Goal: Contribute content: Contribute content

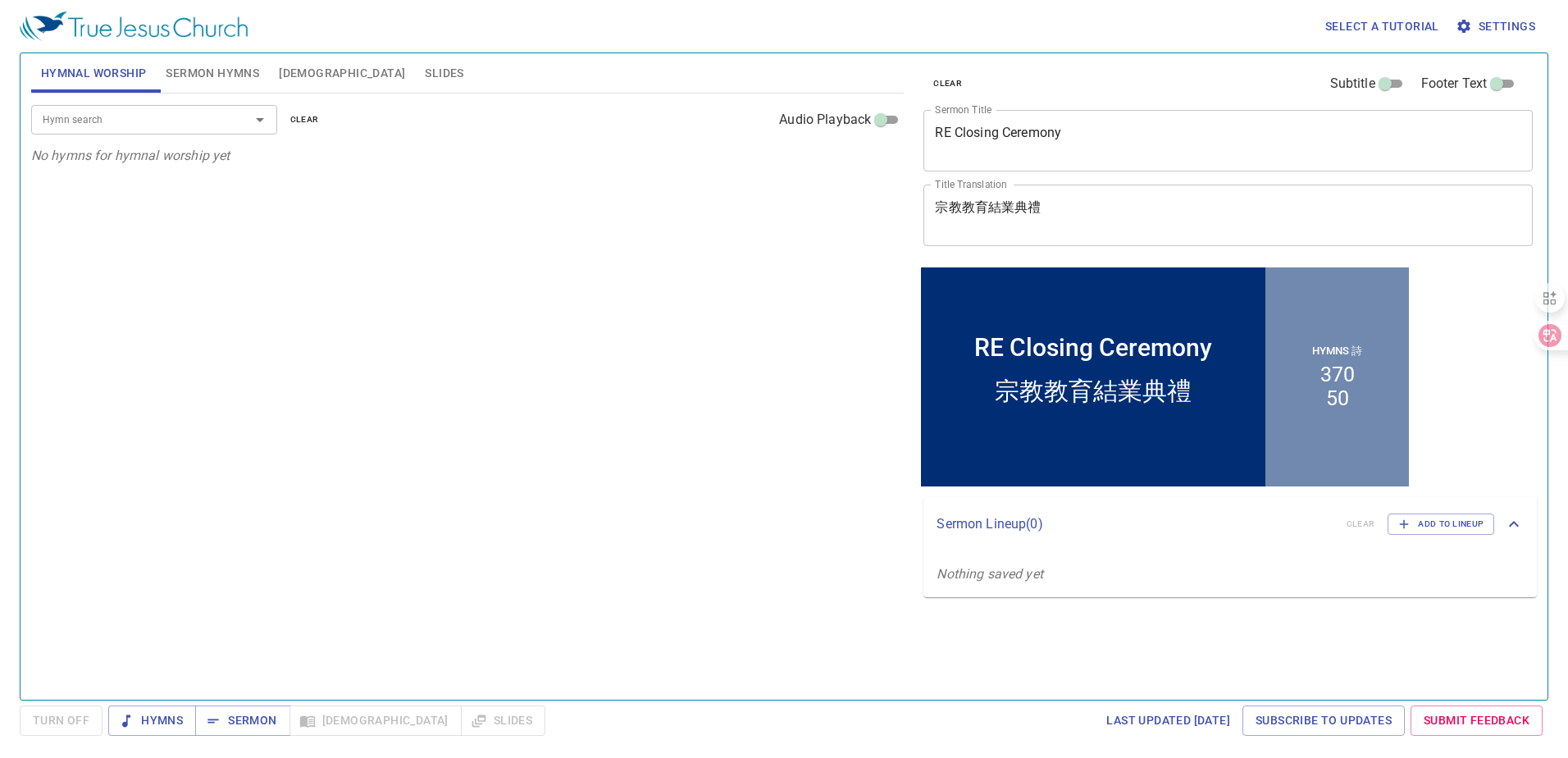
drag, startPoint x: 1119, startPoint y: 196, endPoint x: 952, endPoint y: 199, distance: 167.0
click at [952, 199] on div "宗教教育結業典禮 x Title Translation" at bounding box center [1228, 215] width 609 height 61
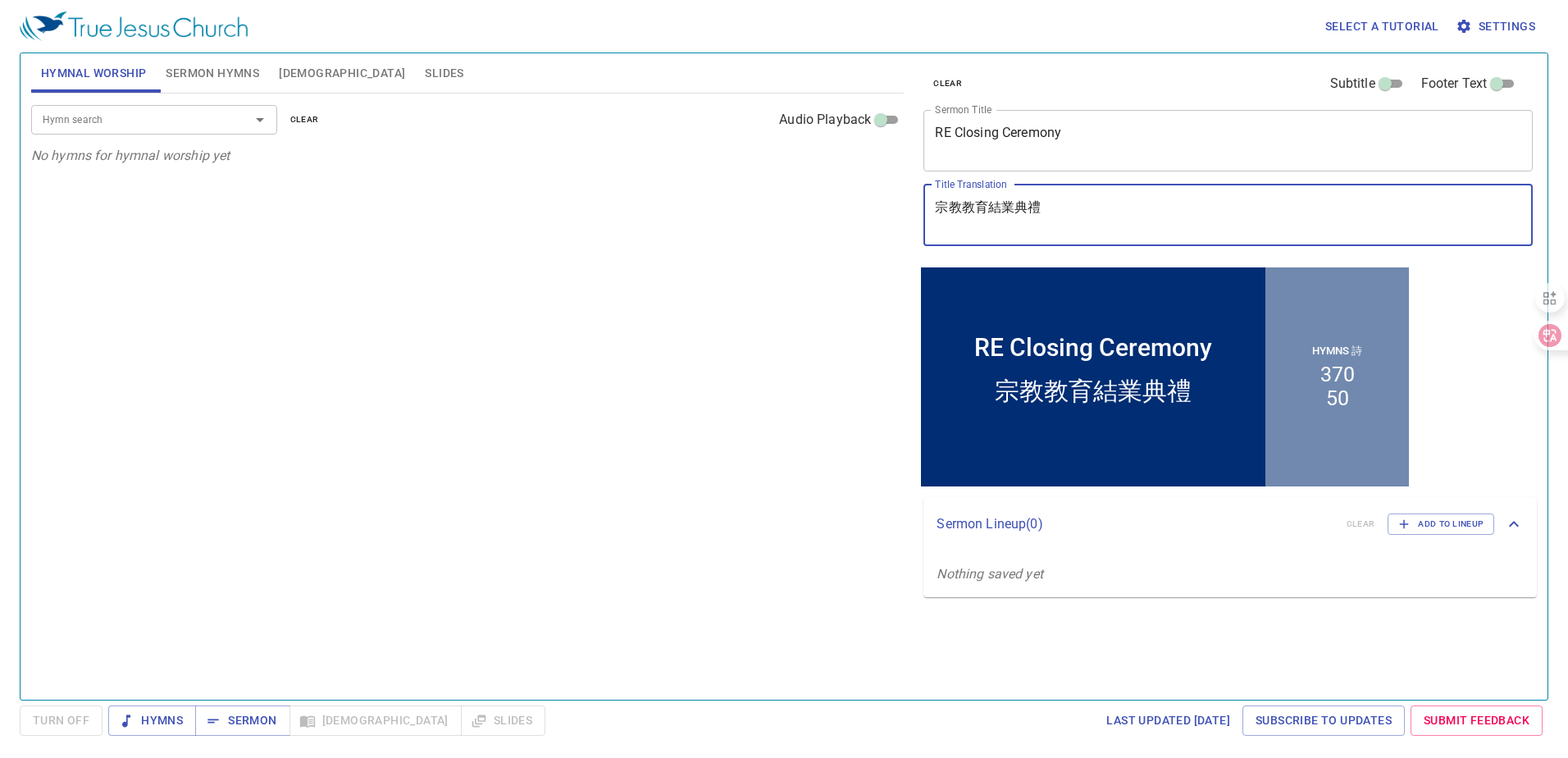
drag, startPoint x: 1044, startPoint y: 207, endPoint x: 854, endPoint y: 204, distance: 190.0
click at [854, 204] on div "Hymnal Worship Sermon Hymns Bible Slides Hymn search Hymn search clear Audio Pl…" at bounding box center [784, 370] width 1519 height 647
paste textarea "救恩的道路 (3): 求聖靈"
type textarea "救恩的道路 (3): 求聖靈"
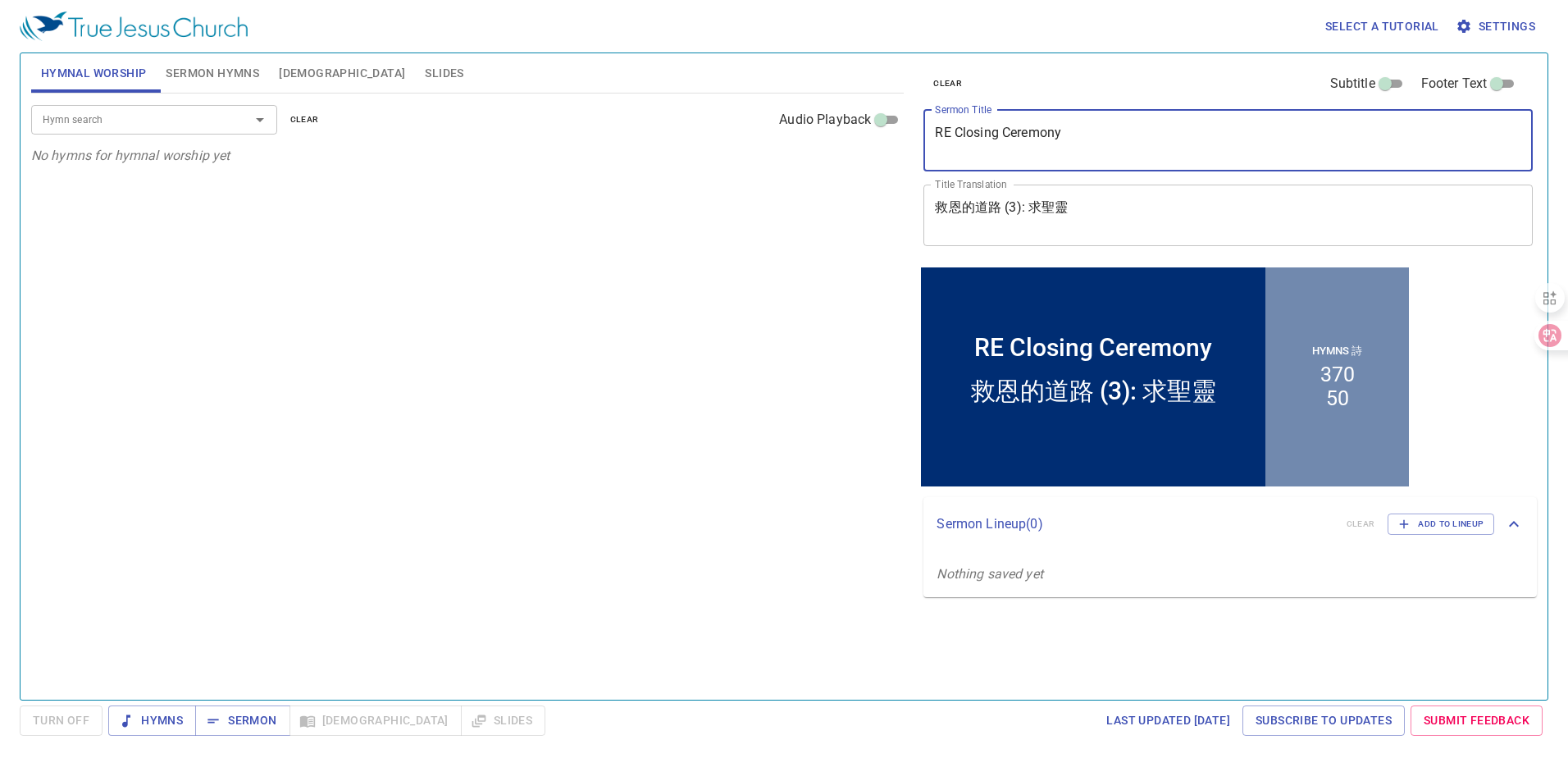
drag, startPoint x: 1080, startPoint y: 128, endPoint x: 934, endPoint y: 129, distance: 146.0
click at [934, 129] on div "RE Closing Ceremony x Sermon Title" at bounding box center [1228, 140] width 609 height 61
paste textarea "The Way of Salvation (3): Pray for the [DEMOGRAPHIC_DATA]"
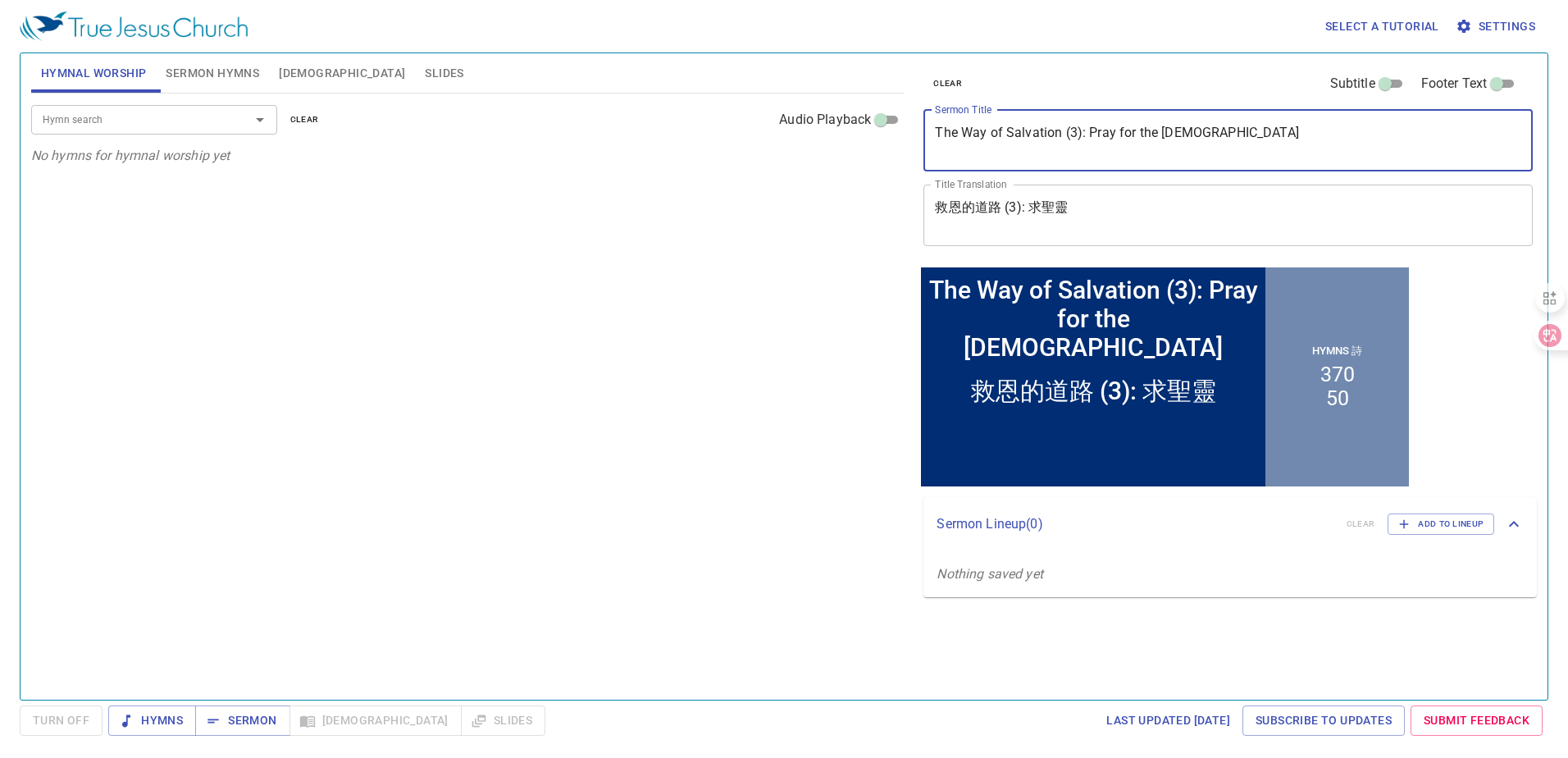
type textarea "The Way of Salvation (3): Pray for the [DEMOGRAPHIC_DATA]"
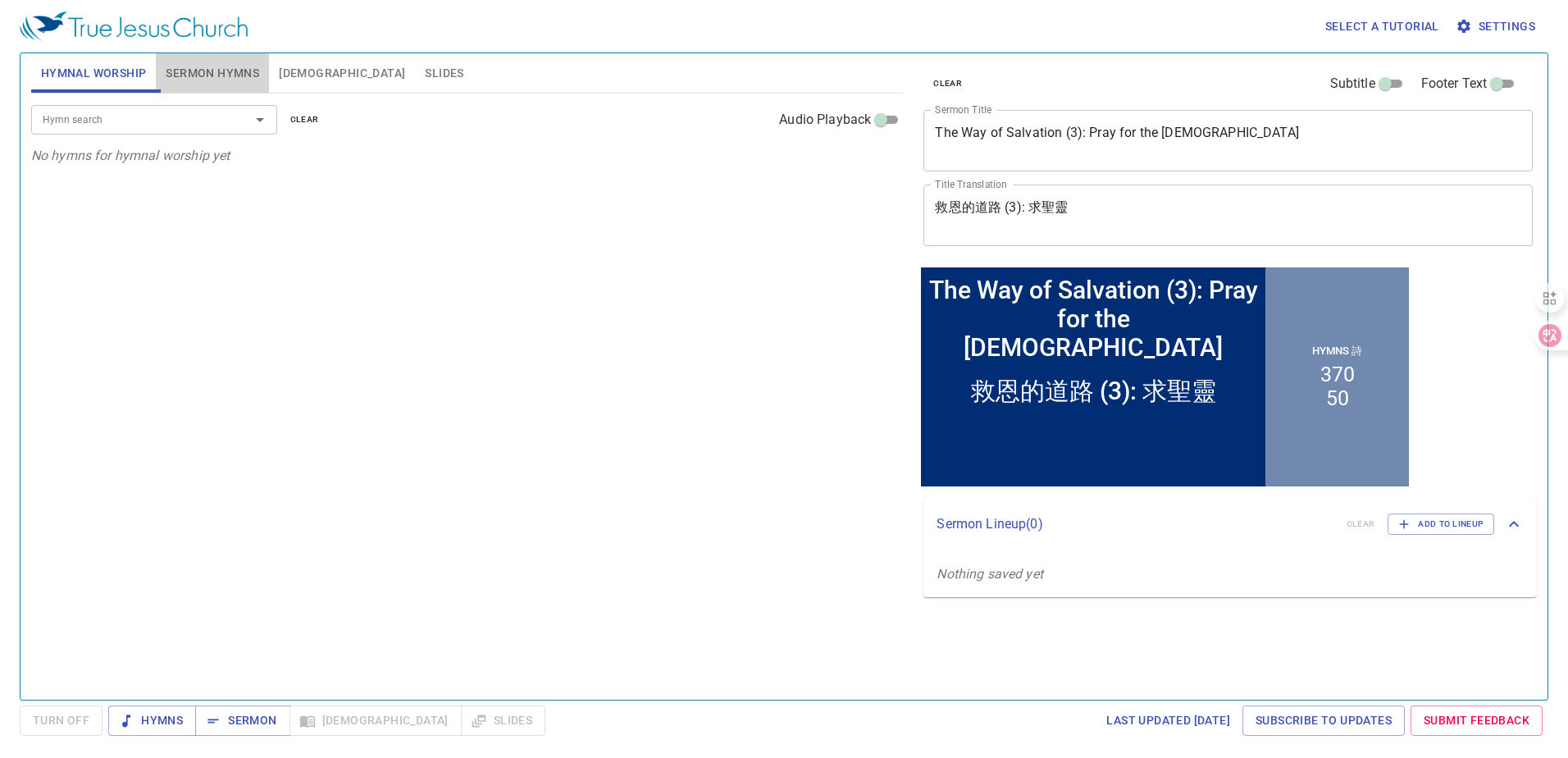
click at [219, 80] on span "Sermon Hymns" at bounding box center [212, 73] width 93 height 21
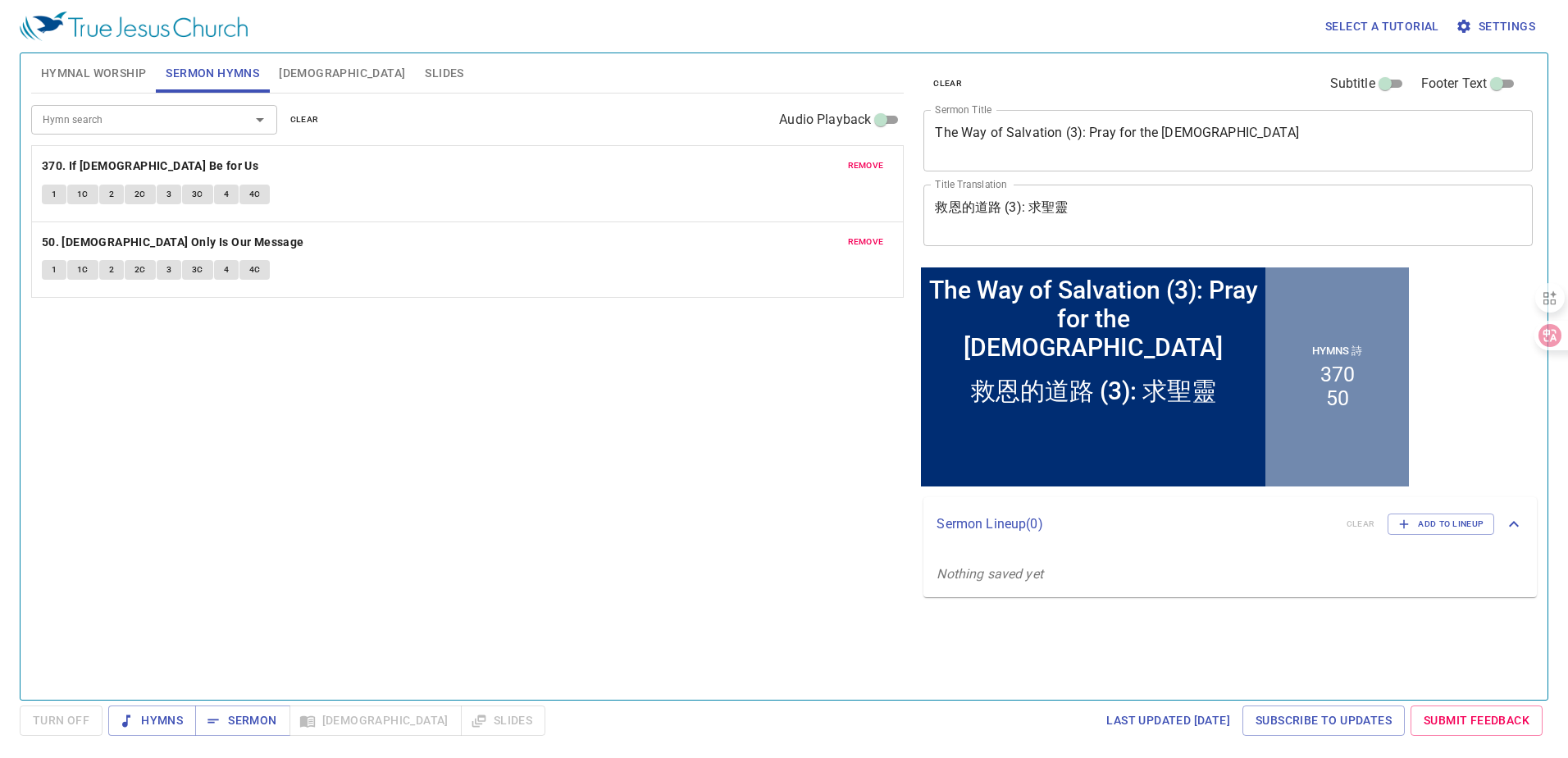
click at [307, 116] on span "clear" at bounding box center [304, 119] width 28 height 15
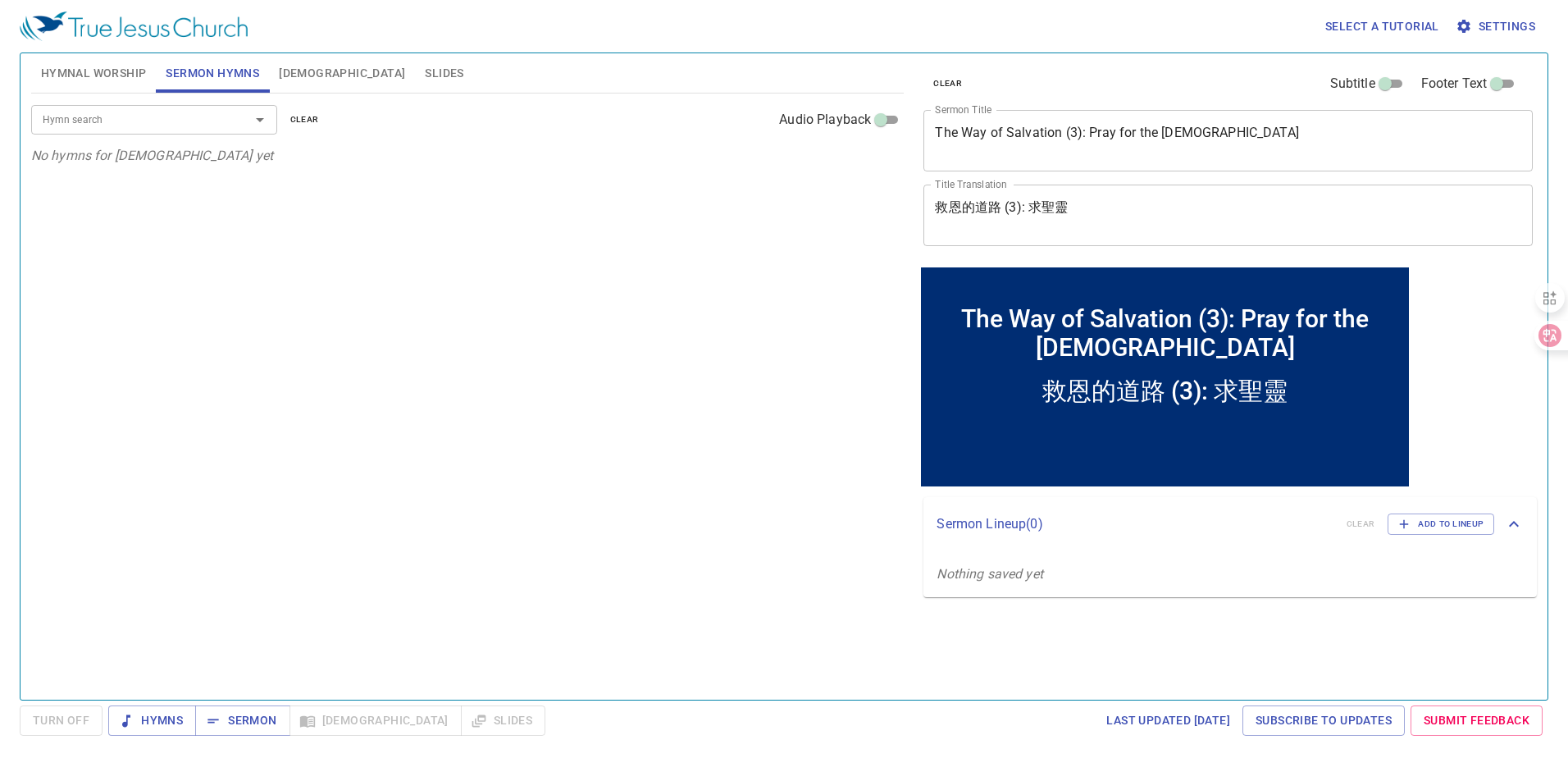
click at [171, 129] on div "Hymn search" at bounding box center [153, 119] width 246 height 28
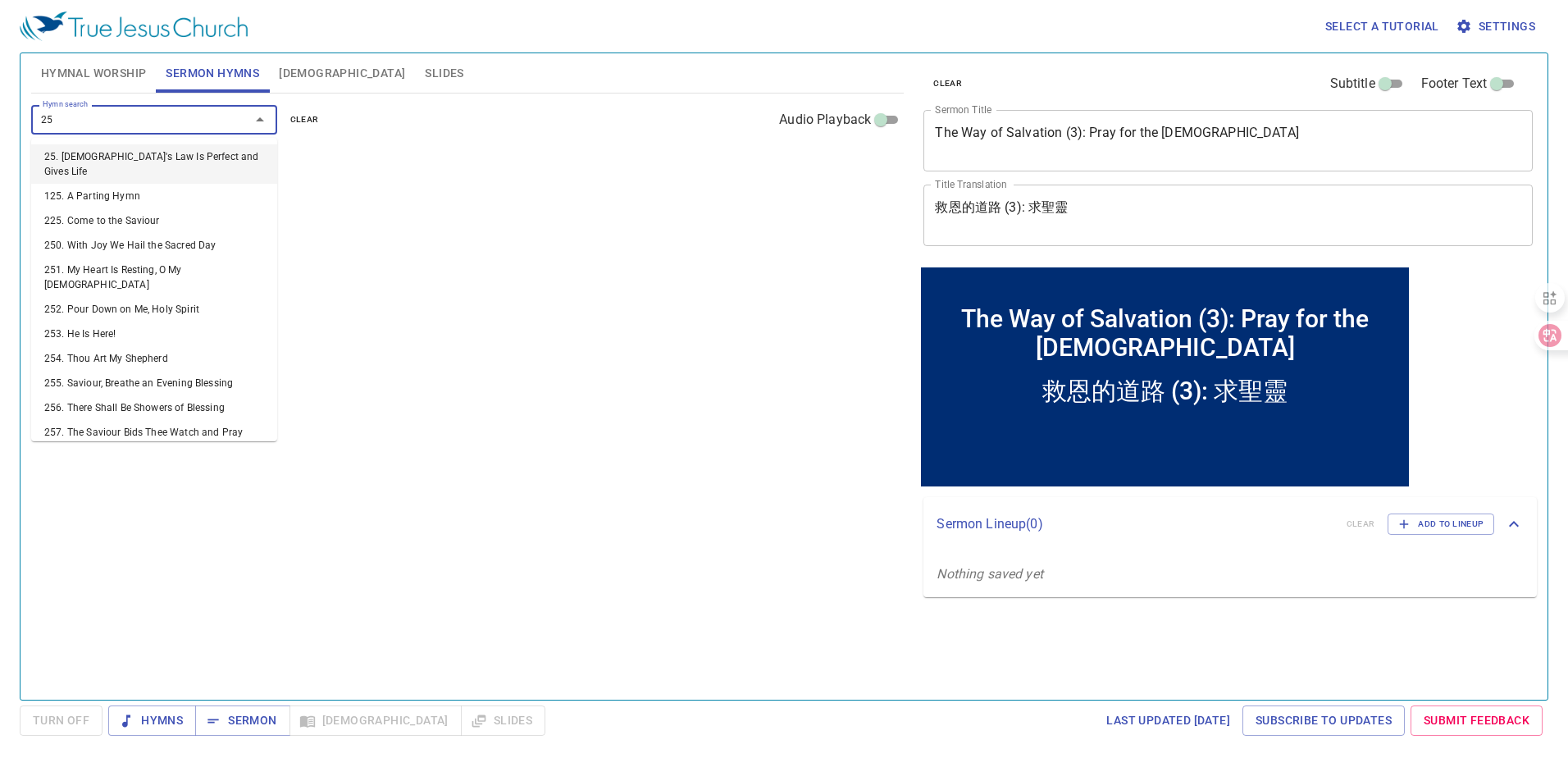
type input "252"
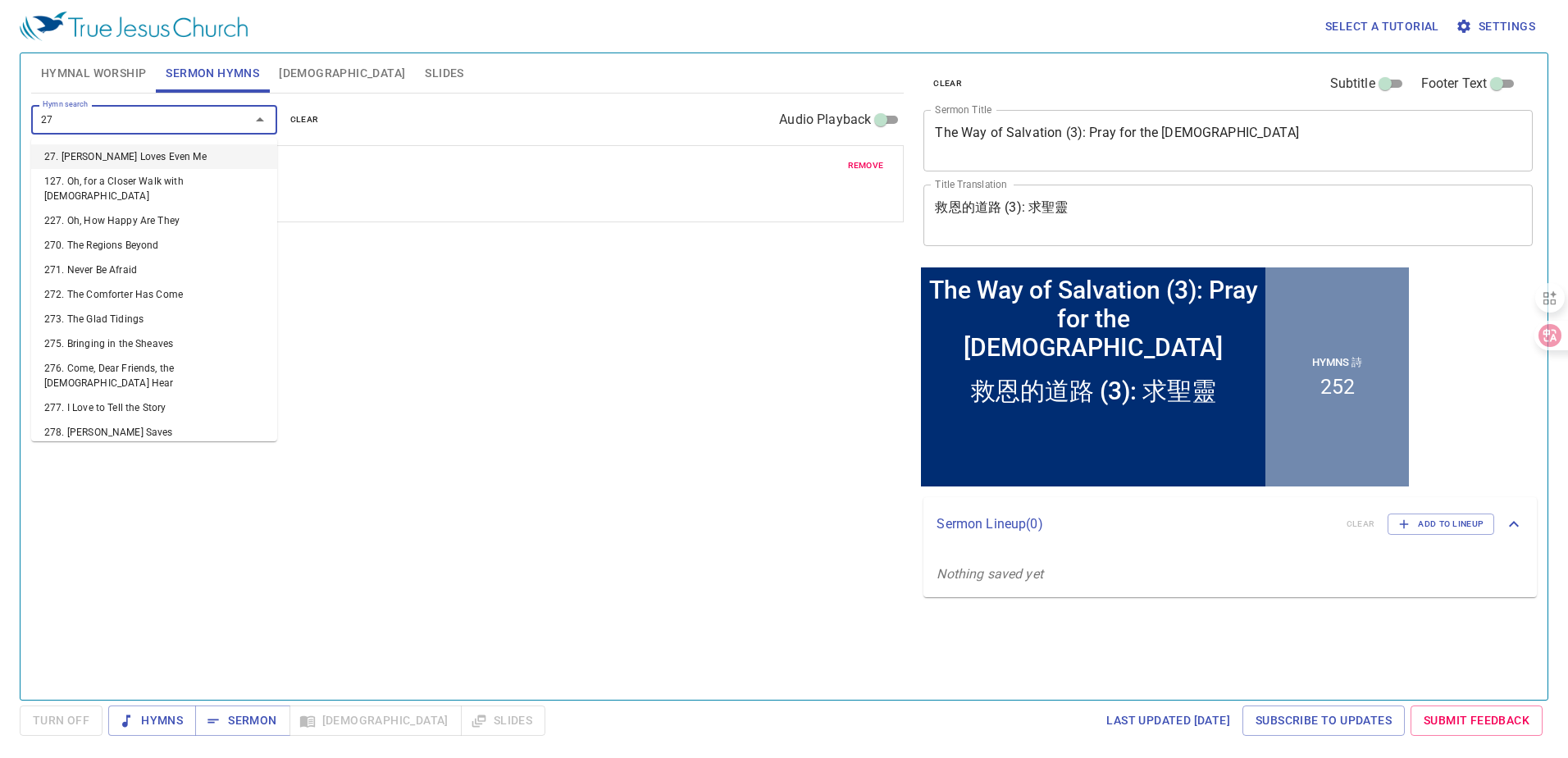
type input "272"
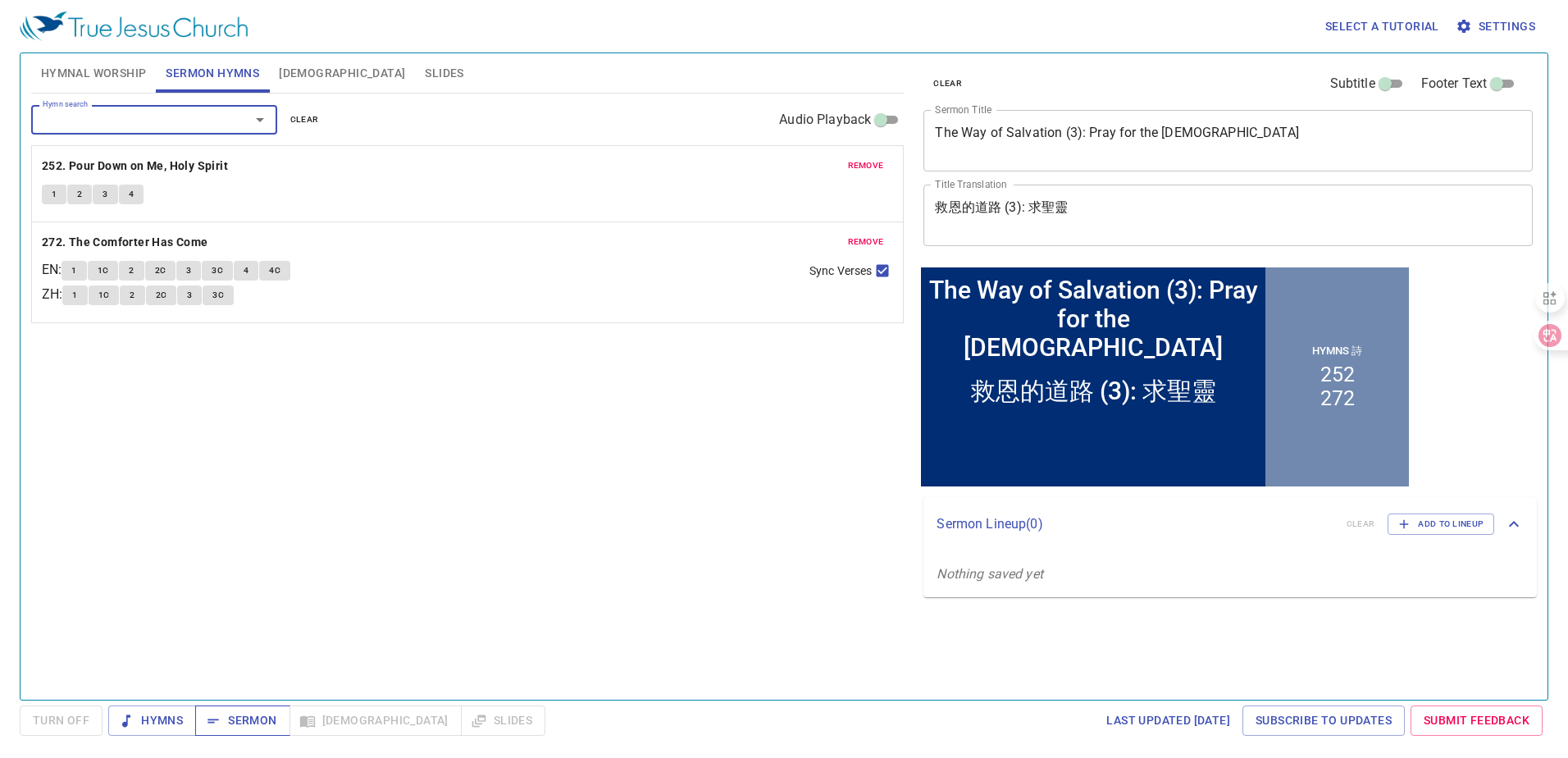
click at [253, 719] on span "Sermon" at bounding box center [242, 721] width 68 height 21
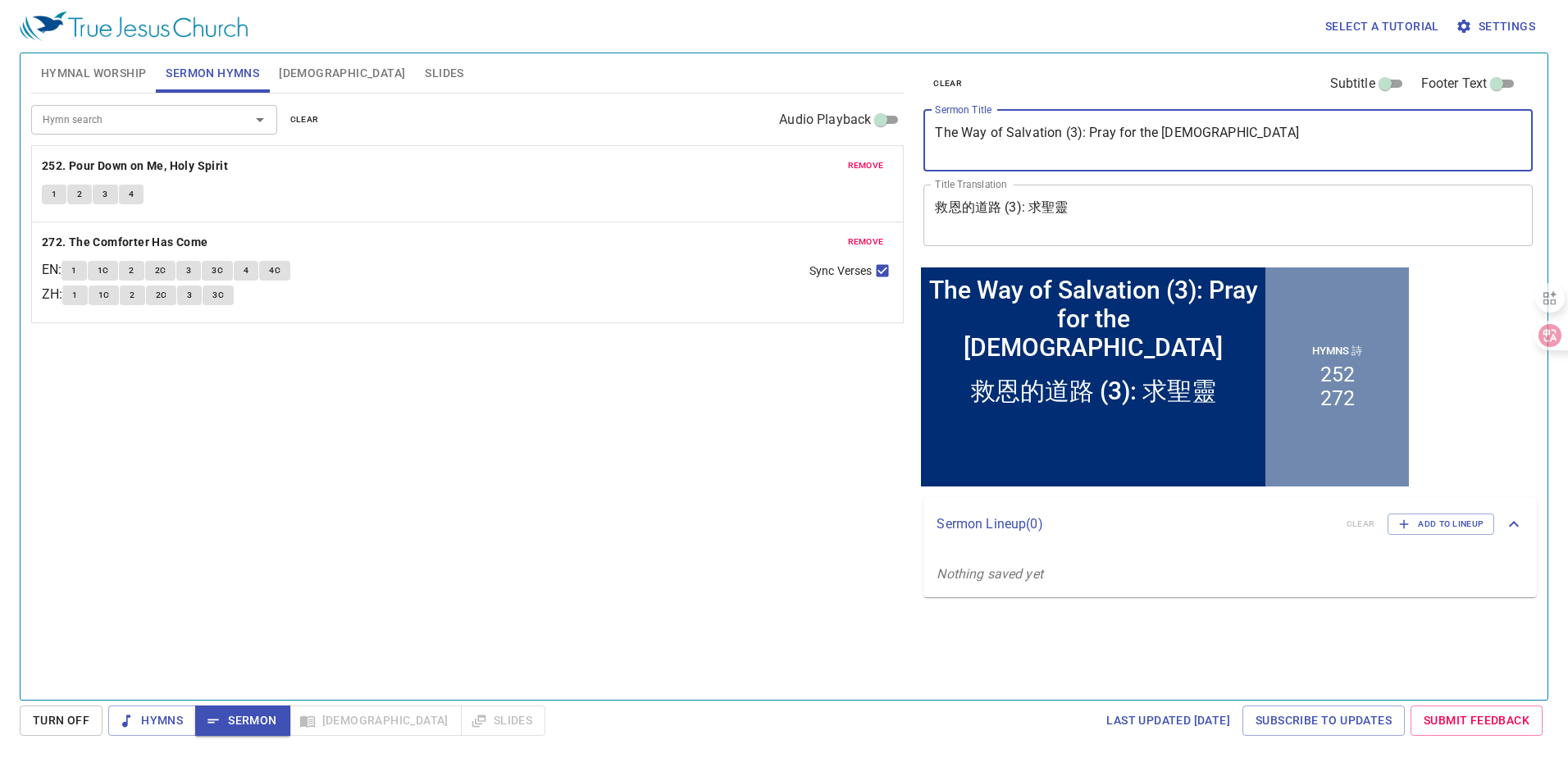
drag, startPoint x: 1228, startPoint y: 133, endPoint x: 931, endPoint y: 134, distance: 297.0
click at [931, 134] on div "The Way of Salvation (3): Pray for the Holy Spirit x Sermon Title" at bounding box center [1228, 140] width 609 height 61
paste textarea "Back to Prayer Basics (3)"
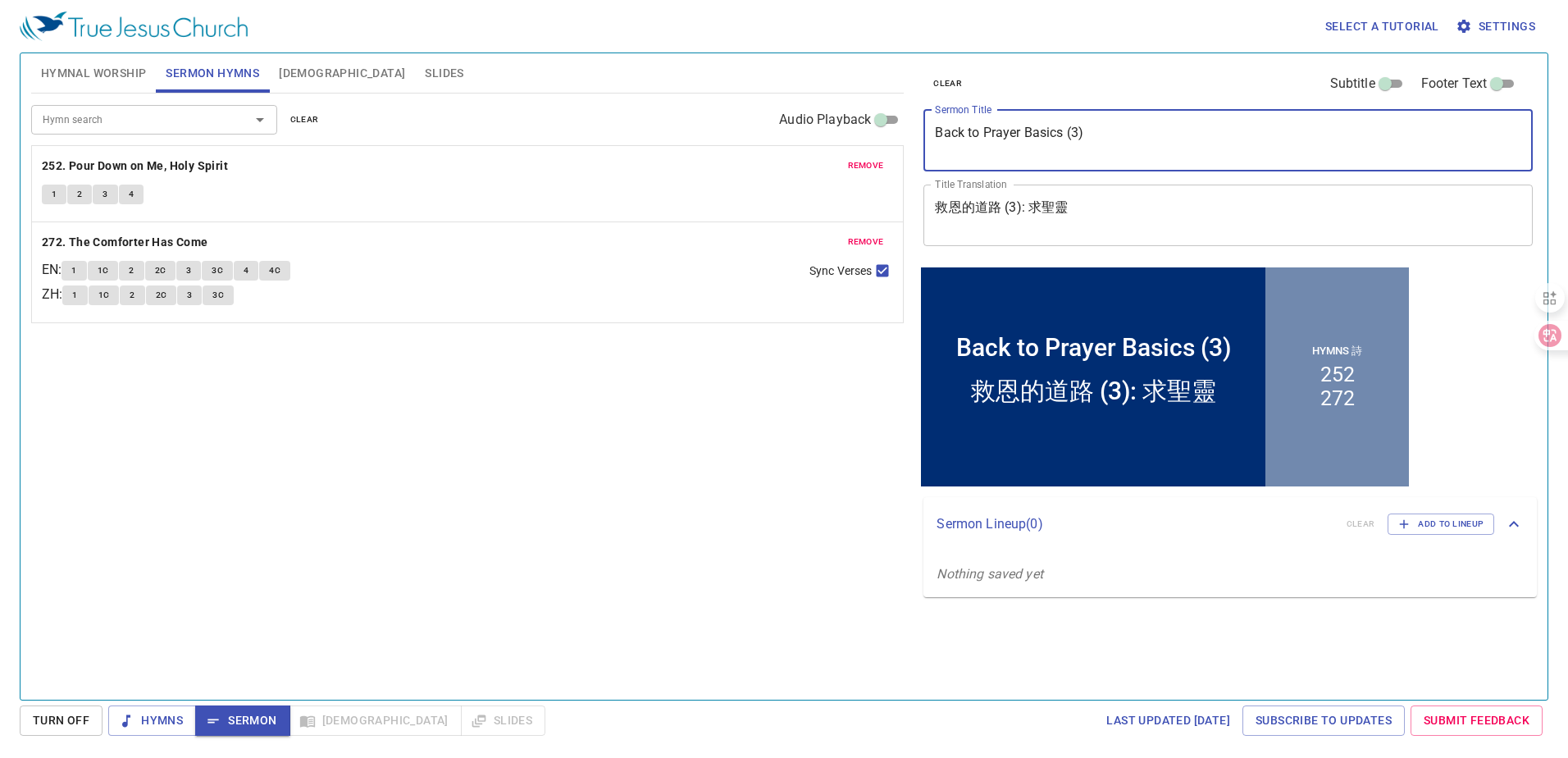
type textarea "Back to Prayer Basics (3)"
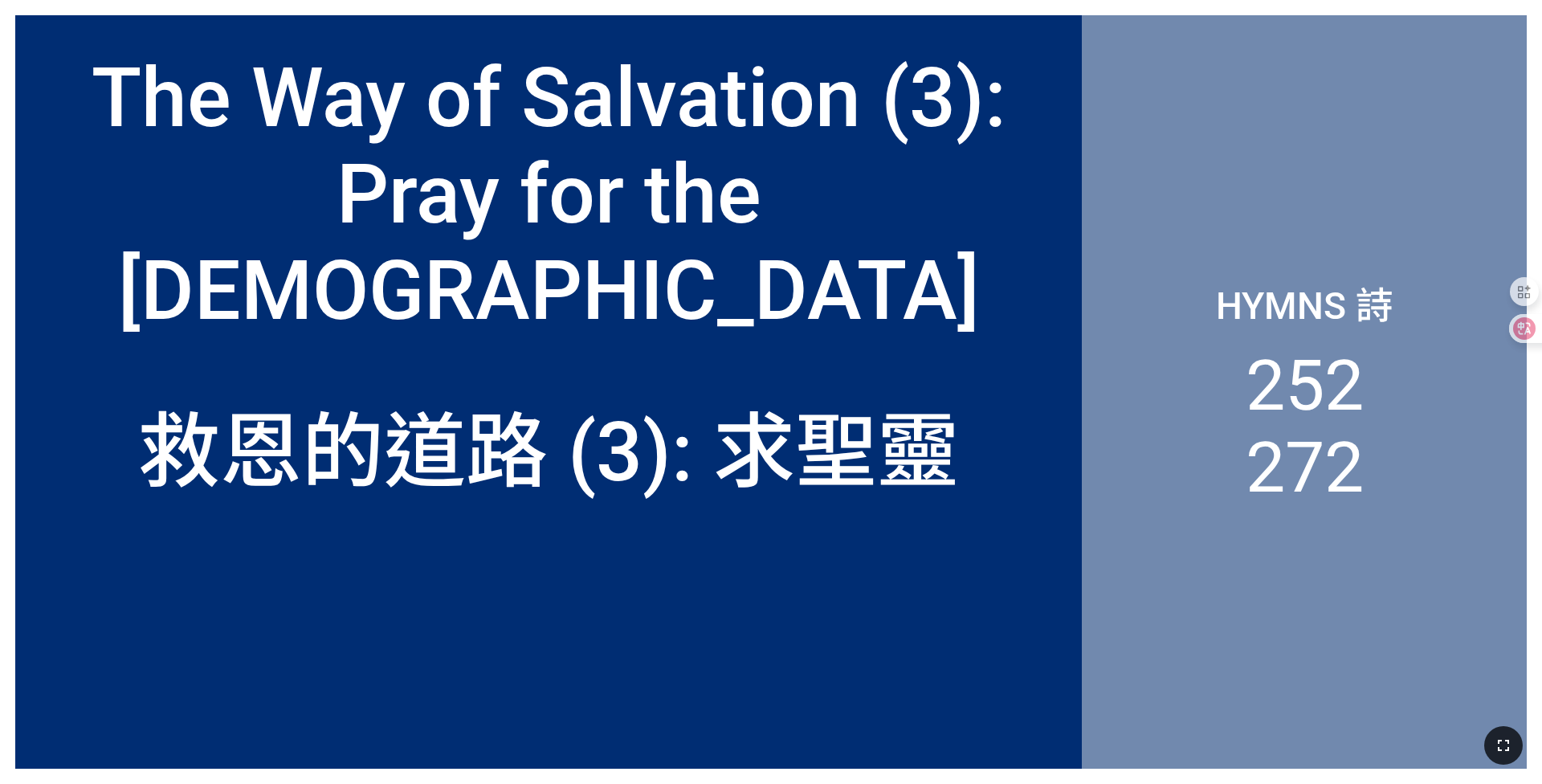
click at [640, 512] on button "button" at bounding box center [1503, 745] width 39 height 39
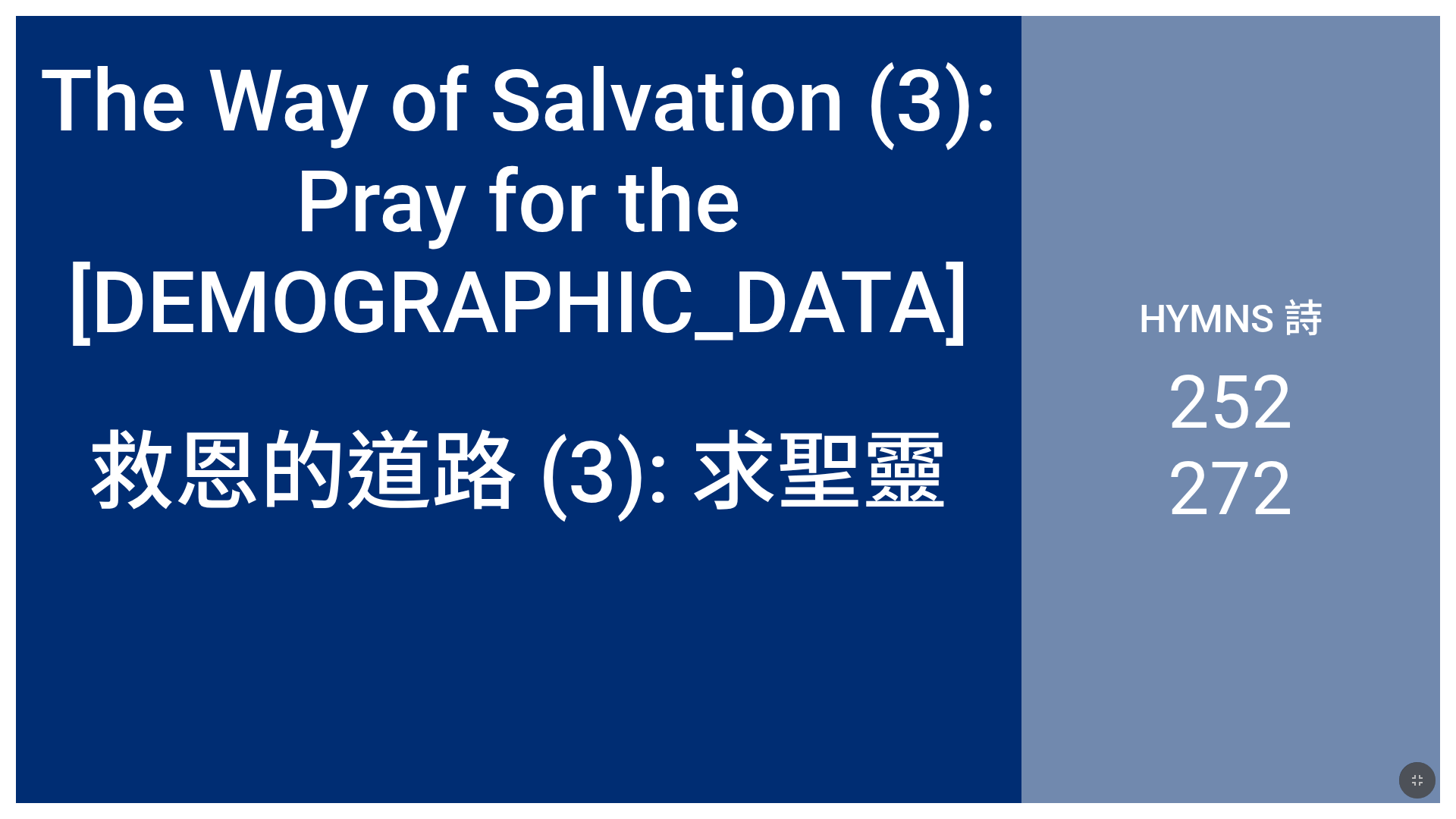
click at [604, 340] on div "The Way of Salvation (3): Pray for the [DEMOGRAPHIC_DATA]" at bounding box center [519, 202] width 972 height 303
drag, startPoint x: 1405, startPoint y: 778, endPoint x: 1405, endPoint y: 736, distance: 42.0
click at [604, 484] on button "button" at bounding box center [1417, 780] width 37 height 37
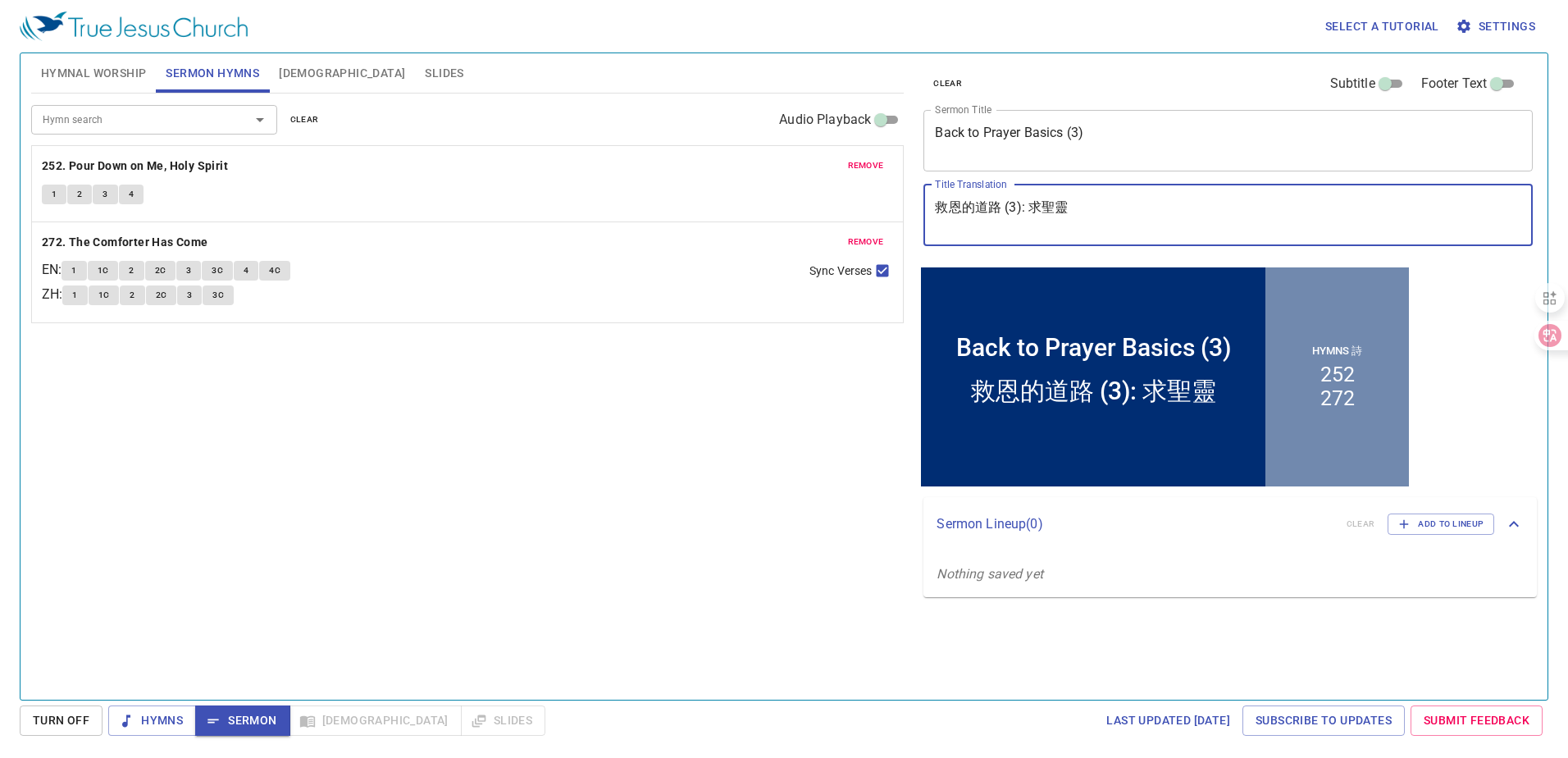
drag, startPoint x: 1072, startPoint y: 208, endPoint x: 895, endPoint y: 208, distance: 177.0
click at [895, 208] on div "Hymnal Worship Sermon Hymns Bible Slides Hymn search Hymn search clear Audio Pl…" at bounding box center [784, 370] width 1519 height 647
paste textarea "回歸到禱告的基礎"
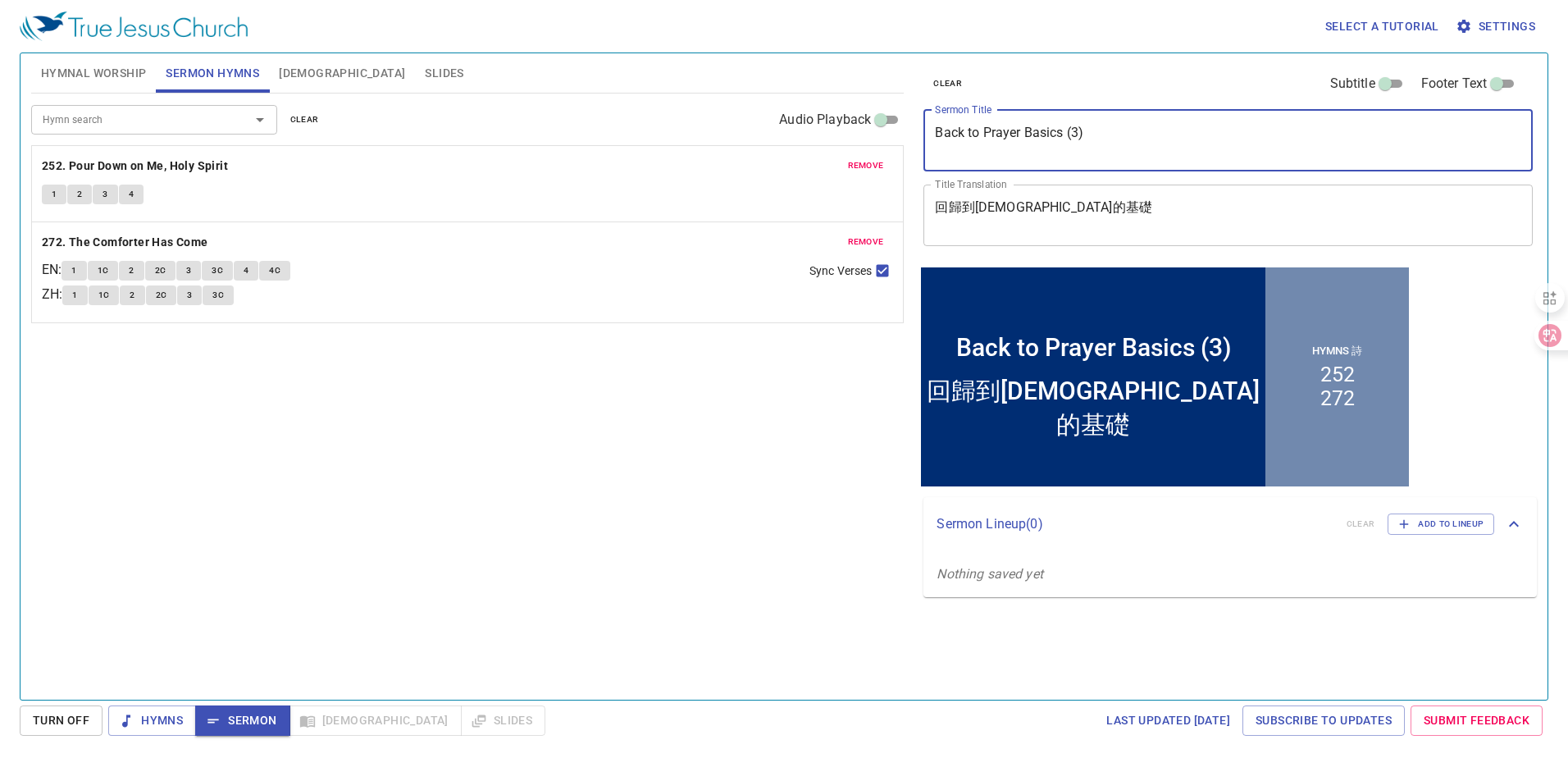
click at [1069, 130] on textarea "Back to Prayer Basics (3)" at bounding box center [1228, 141] width 586 height 31
click at [1059, 211] on textarea "回歸到禱告的基礎" at bounding box center [1228, 215] width 586 height 31
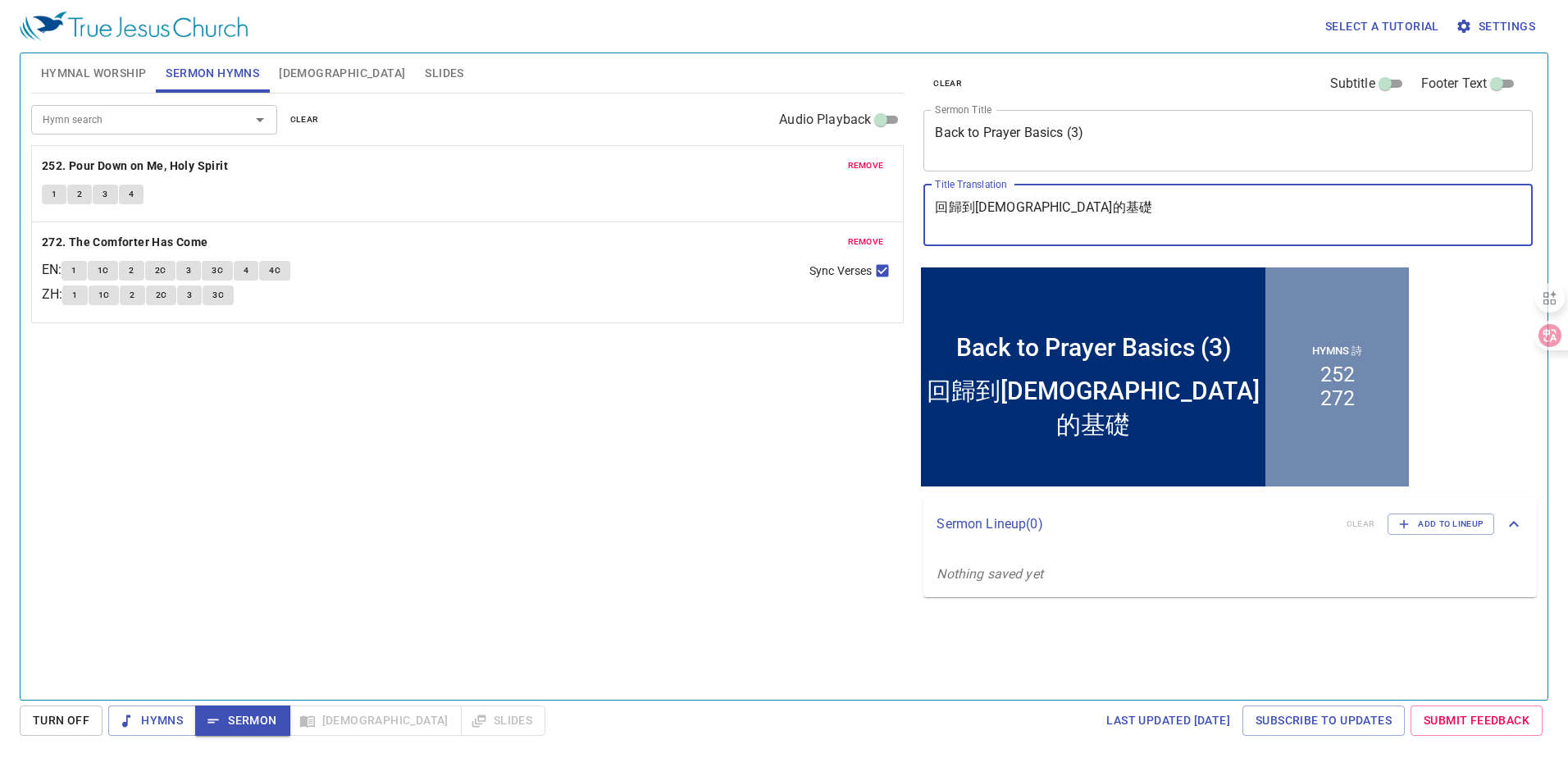
paste textarea "(3)"
type textarea "回歸到禱告的基礎 (3)"
click at [300, 119] on span "clear" at bounding box center [304, 119] width 28 height 15
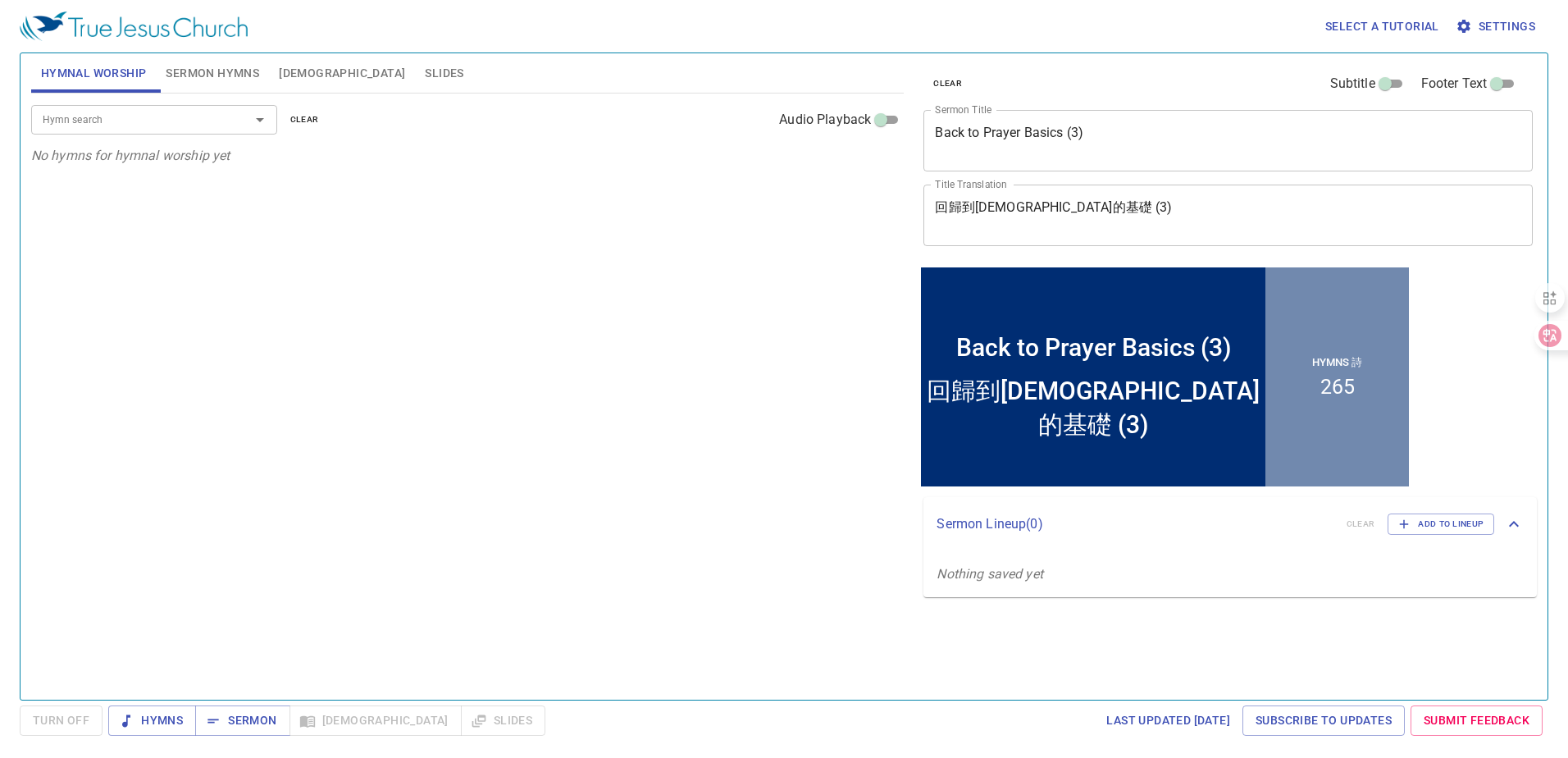
click at [232, 717] on span "Sermon" at bounding box center [242, 721] width 68 height 21
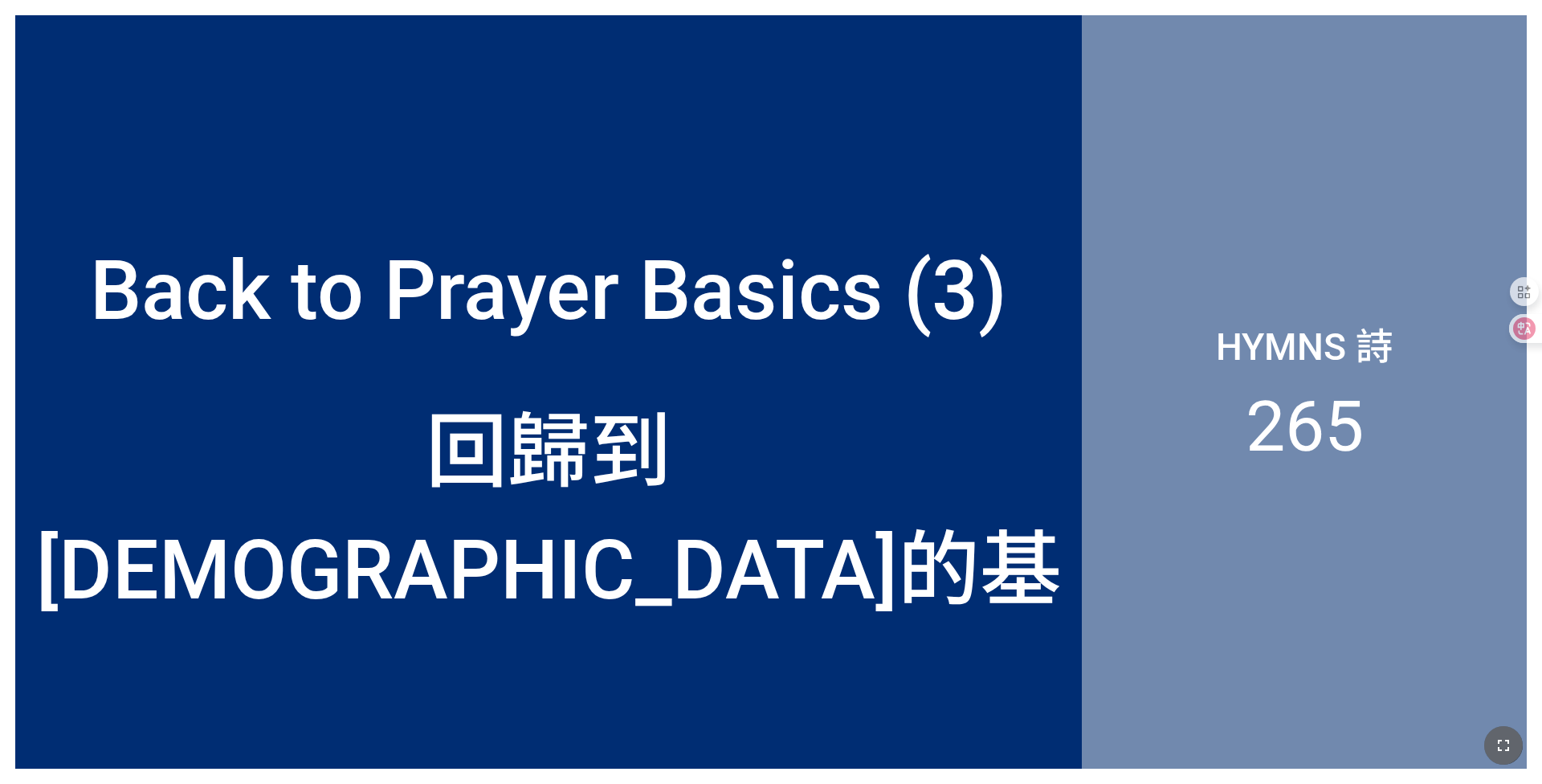
click at [640, 512] on icon "button" at bounding box center [1502, 744] width 11 height 11
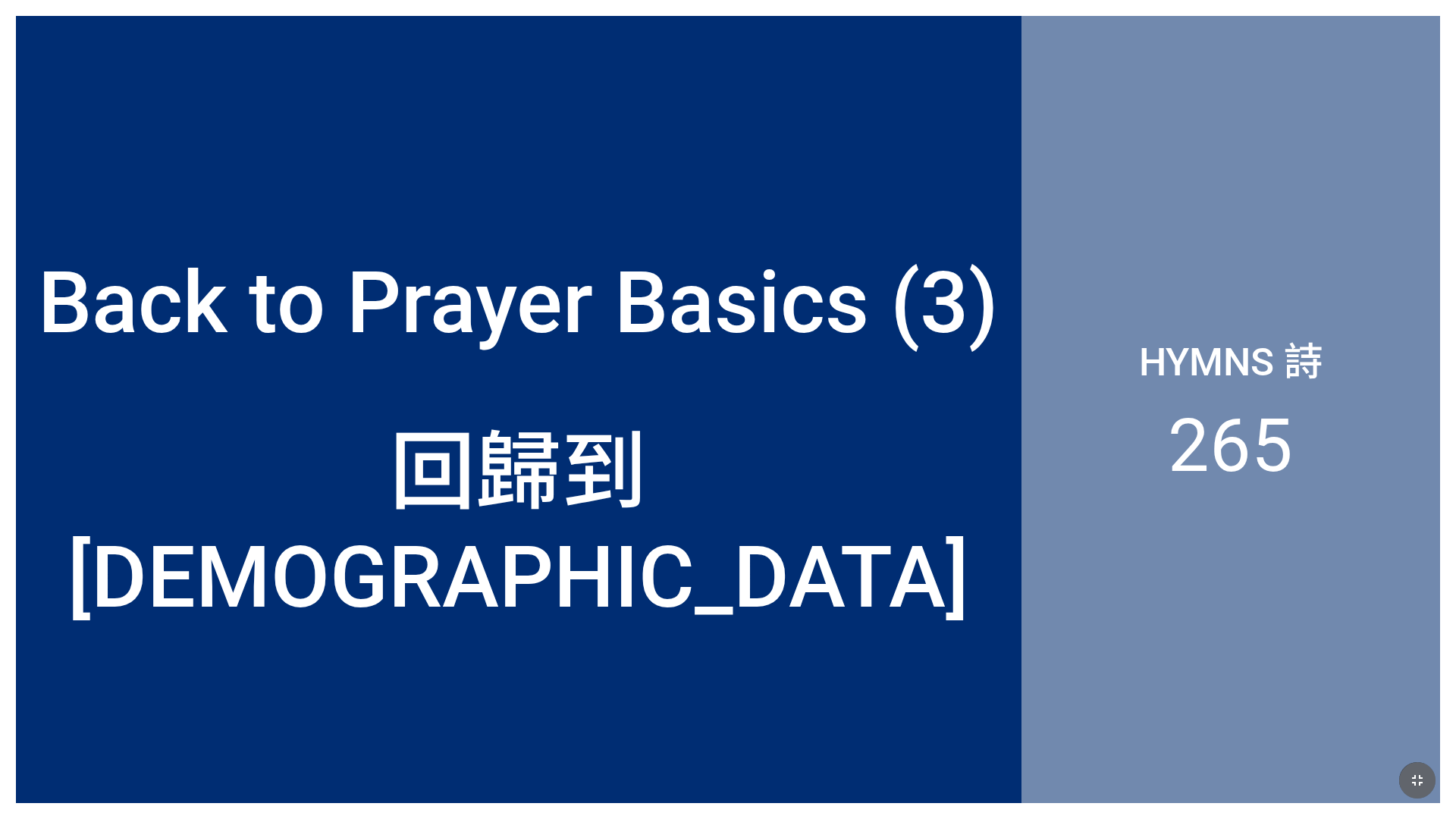
click at [604, 484] on div "Hymns 詩 265" at bounding box center [1230, 410] width 418 height 787
click at [604, 484] on icon "button" at bounding box center [1417, 780] width 18 height 18
